Goal: Information Seeking & Learning: Learn about a topic

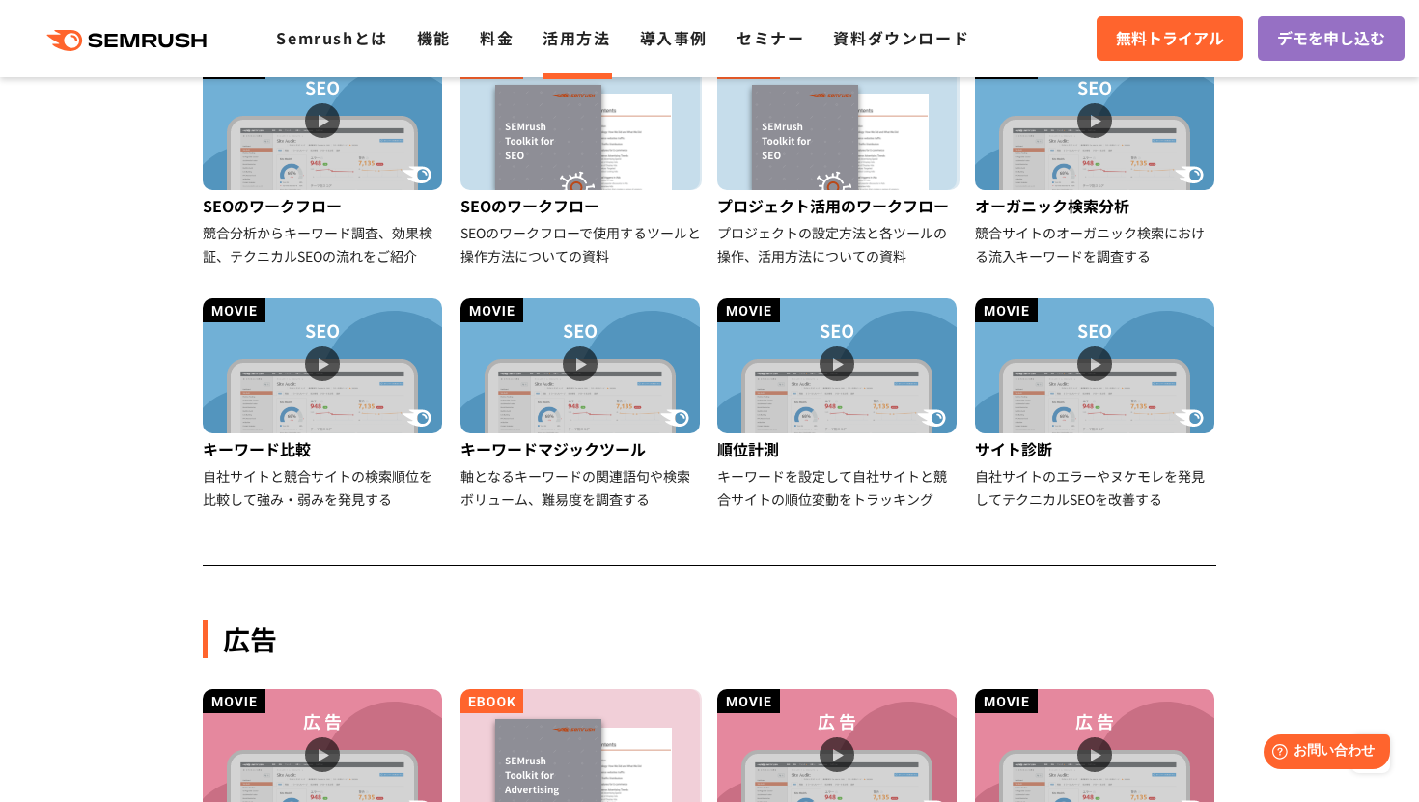
scroll to position [569, 0]
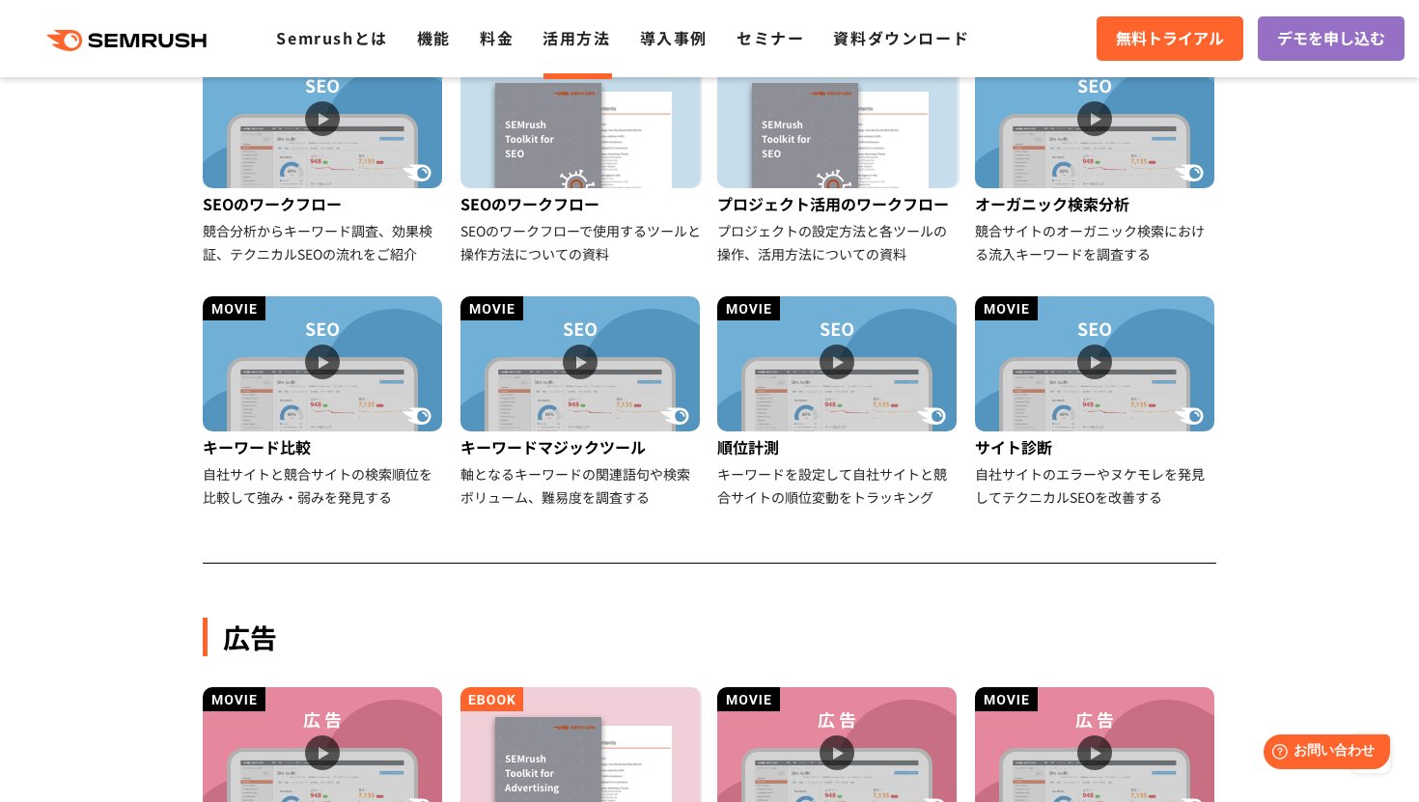
click at [1106, 350] on img at bounding box center [1094, 363] width 239 height 135
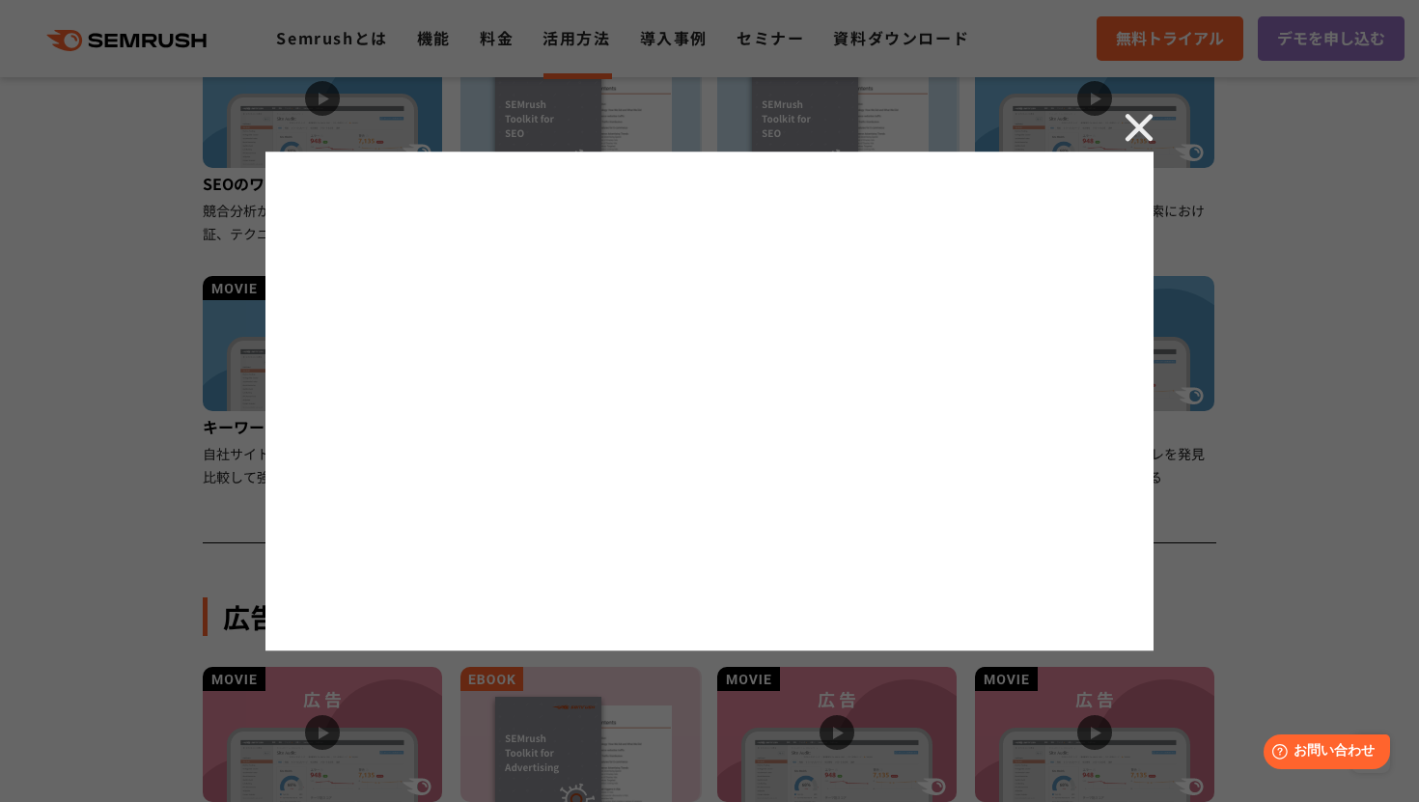
scroll to position [591, 0]
click at [1157, 126] on div at bounding box center [709, 401] width 1419 height 802
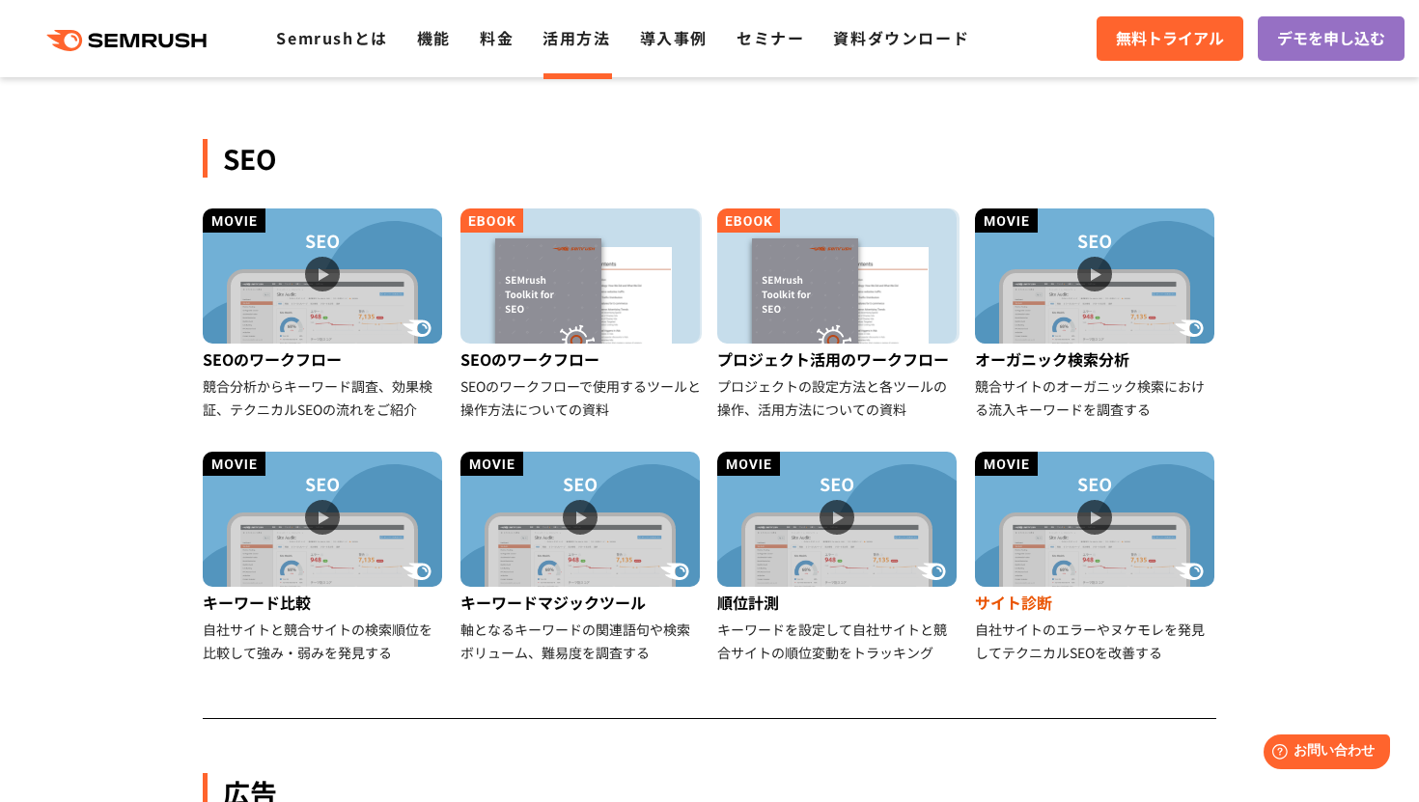
scroll to position [414, 0]
click at [701, 49] on li "導入事例" at bounding box center [674, 38] width 68 height 25
click at [866, 54] on div ".cls {fill: #FF642D;} .cls {fill: #FF642D;} Semrushとは 機能 料金 活用方法 導入事例 セミナー 資料ダウ…" at bounding box center [709, 39] width 1419 height 58
click at [878, 42] on link "資料ダウンロード" at bounding box center [901, 37] width 136 height 23
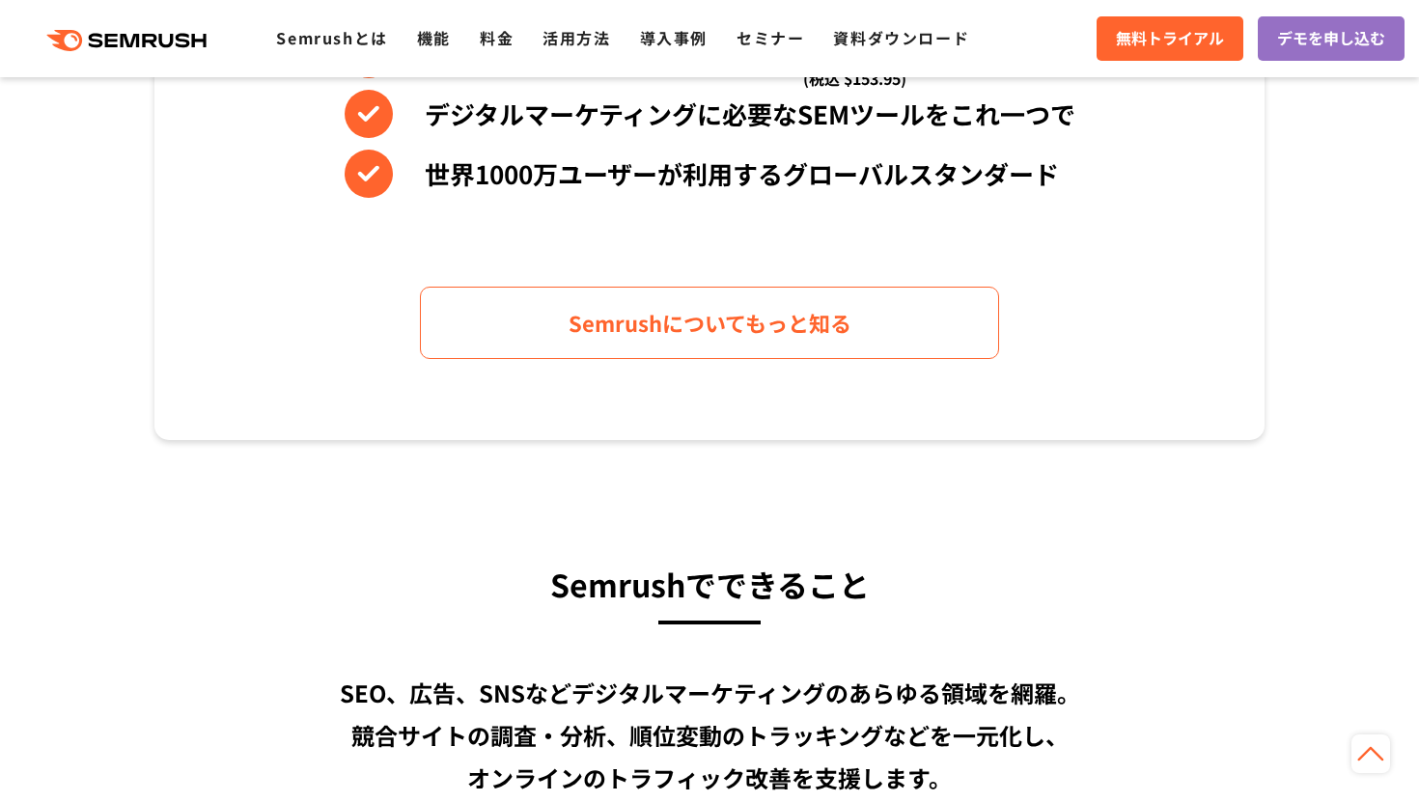
scroll to position [1059, 0]
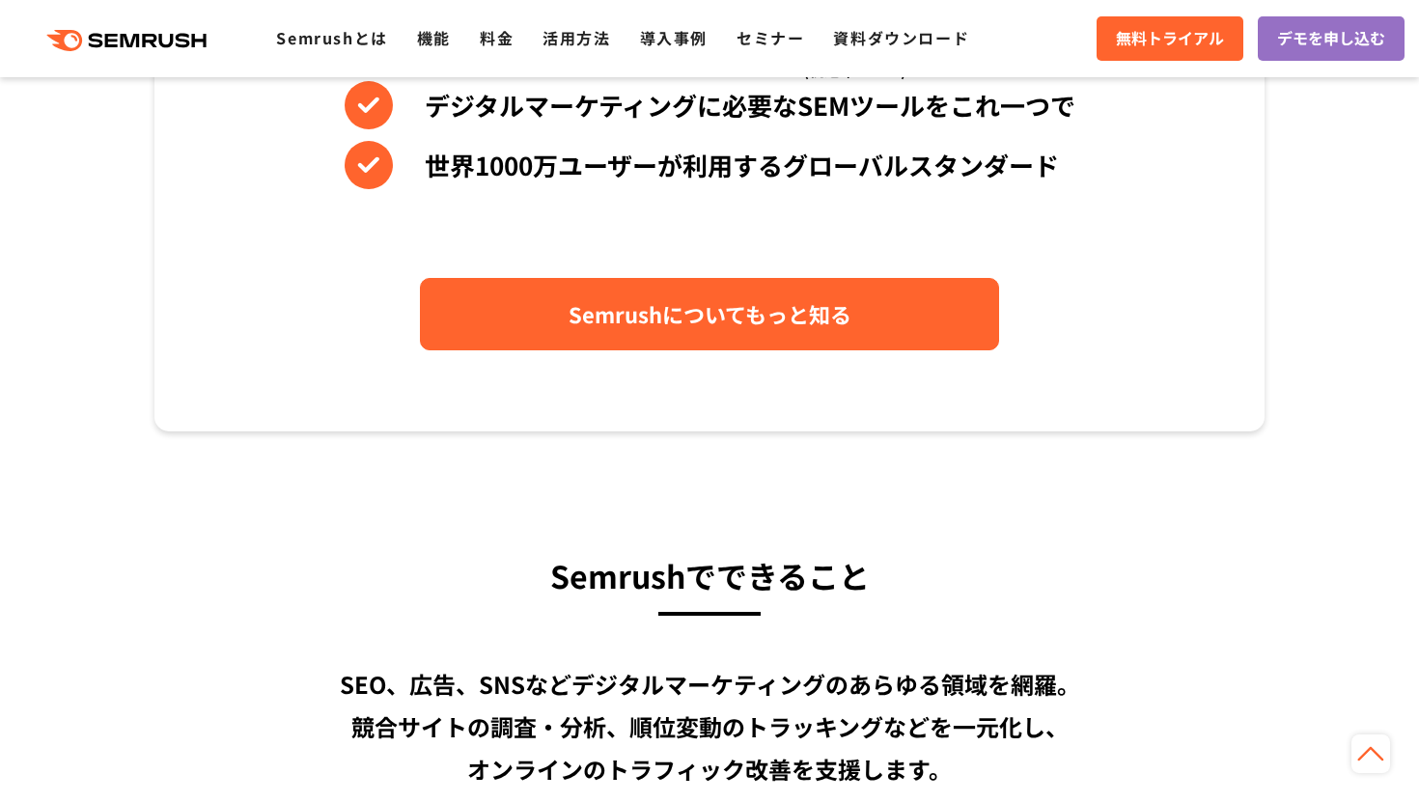
click at [593, 300] on span "Semrushについてもっと知る" at bounding box center [710, 314] width 283 height 34
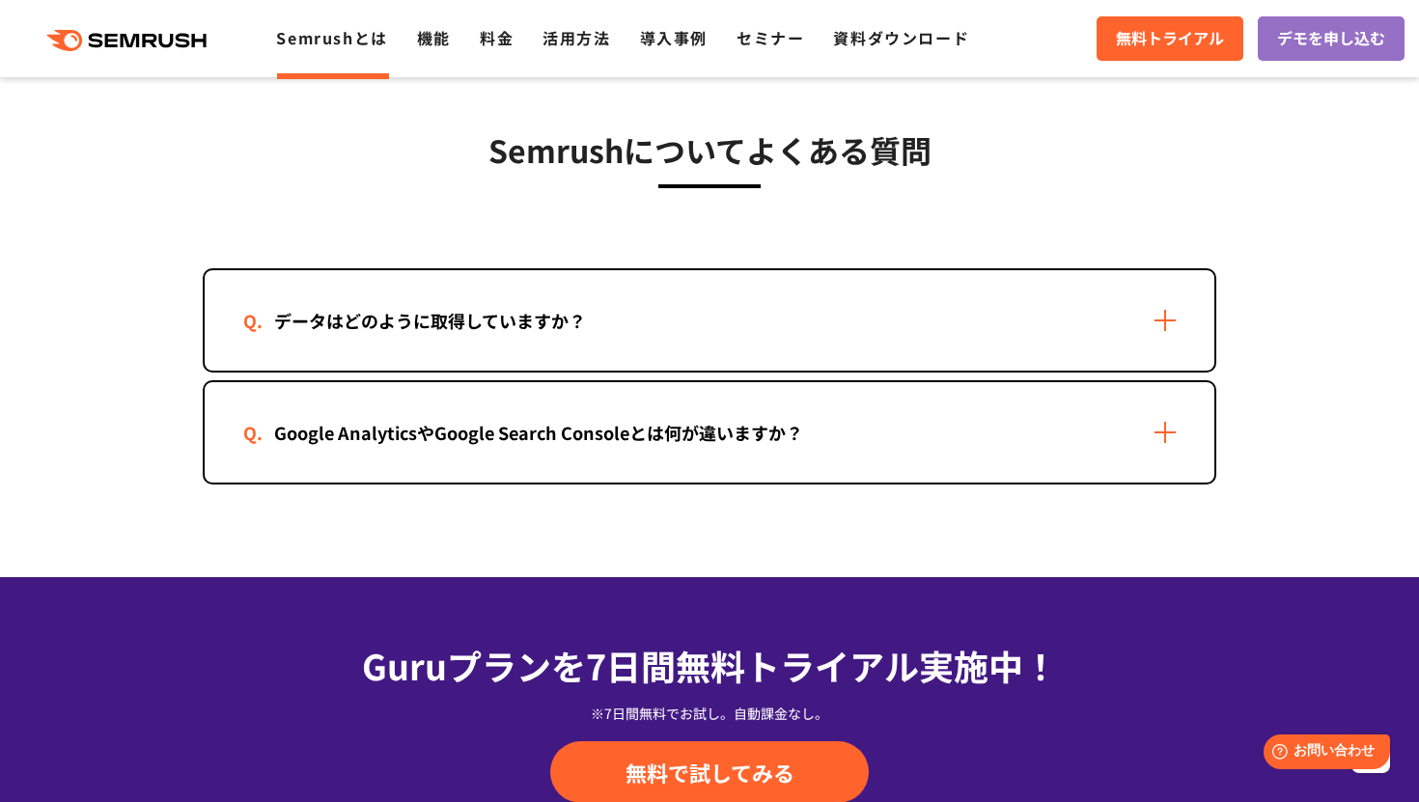
scroll to position [3909, 0]
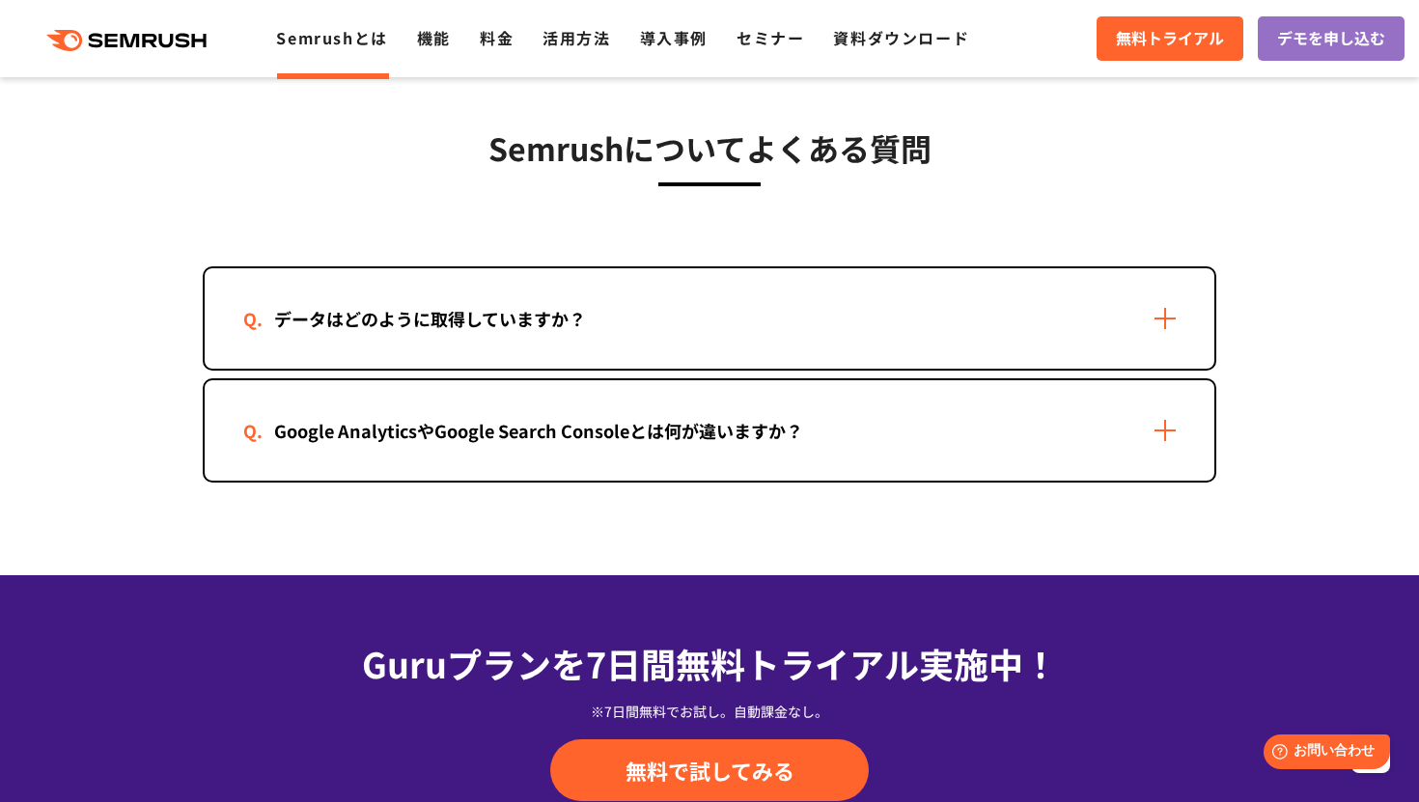
click at [1155, 330] on div "データはどのように取得していますか？" at bounding box center [710, 318] width 1010 height 100
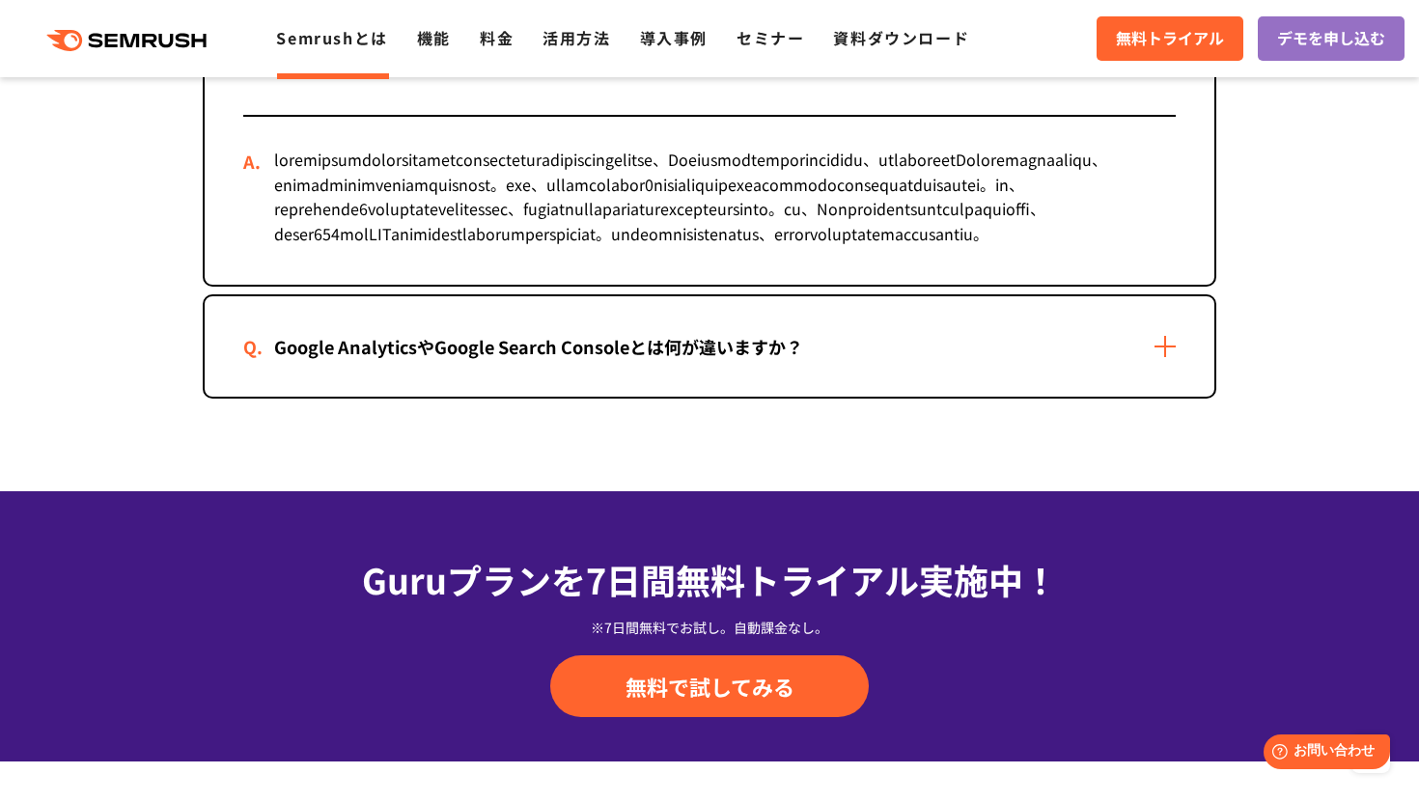
scroll to position [4175, 0]
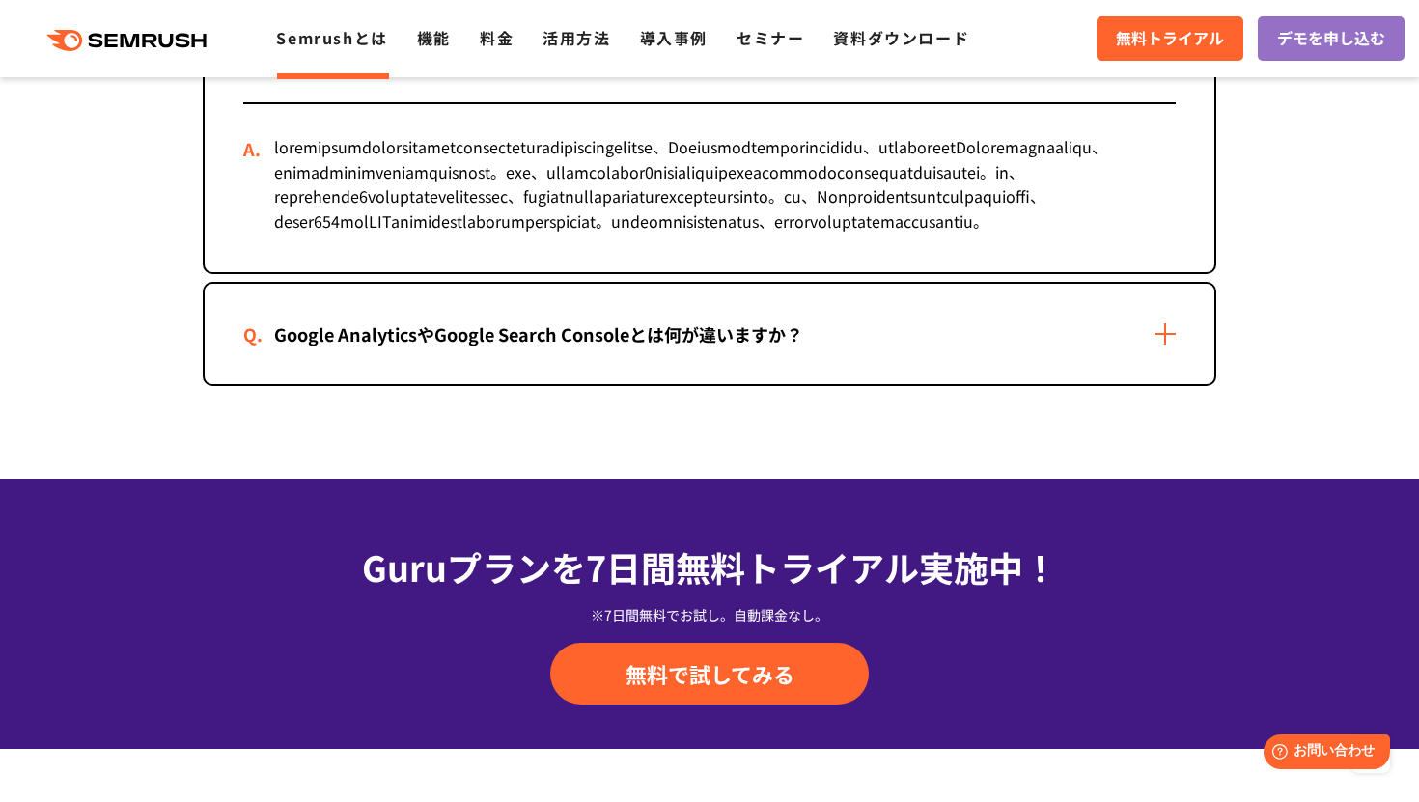
click at [1145, 384] on div "Google AnalyticsやGoogle Search Consoleとは何が違いますか？" at bounding box center [710, 334] width 1010 height 100
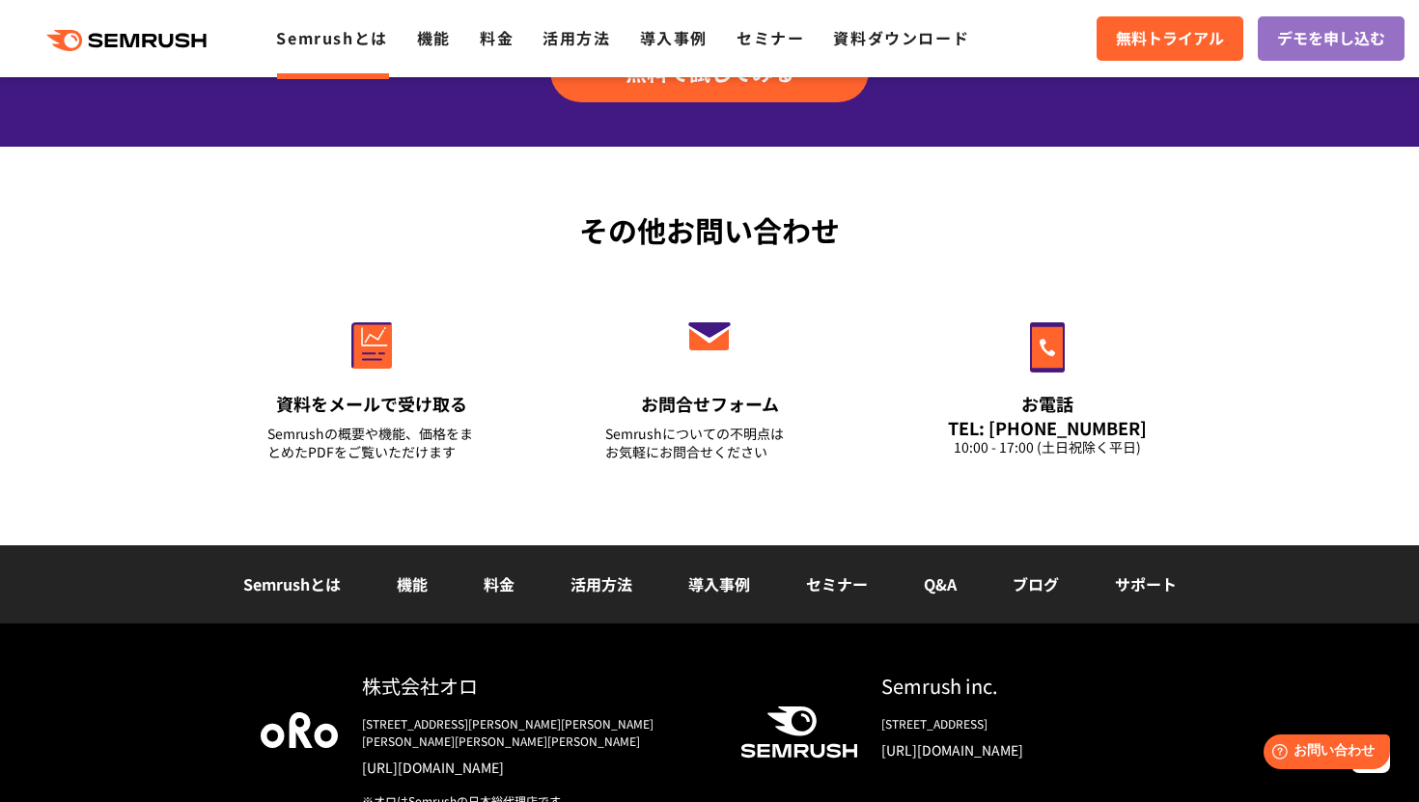
scroll to position [5148, 0]
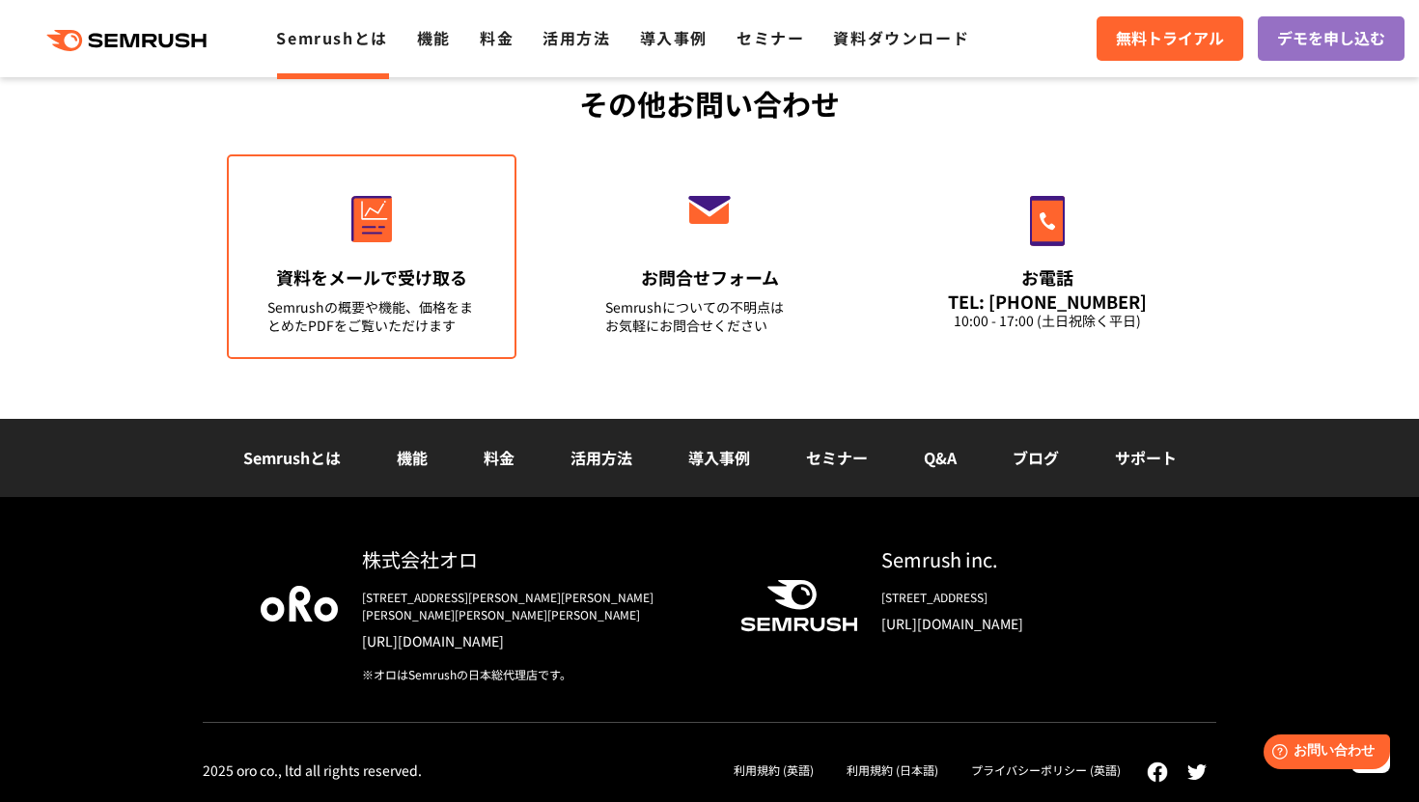
click at [402, 335] on div "Semrushの概要や機能、価格をまとめたPDFをご覧いただけます" at bounding box center [371, 316] width 209 height 37
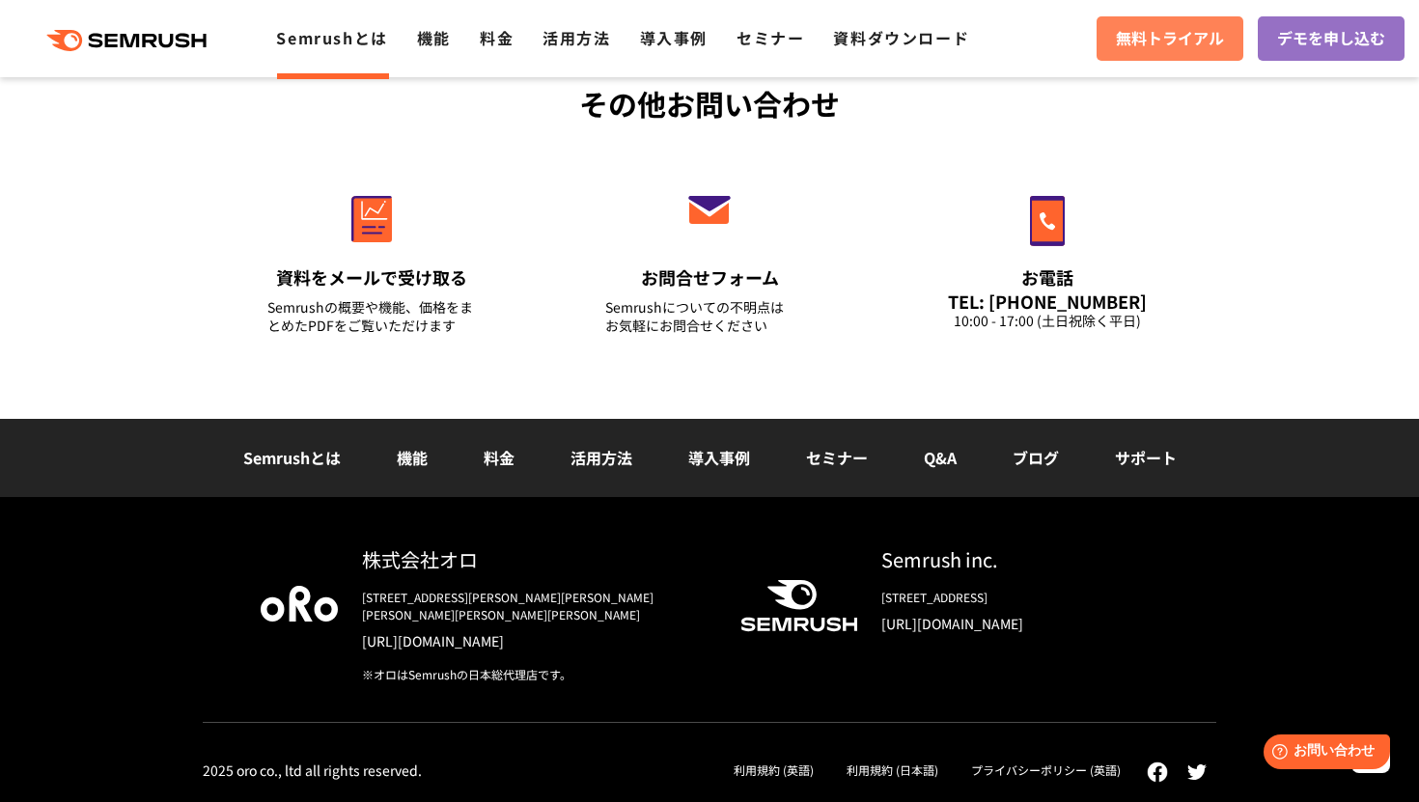
click at [1120, 56] on link "無料トライアル" at bounding box center [1170, 38] width 147 height 44
